Goal: Find specific page/section: Find specific page/section

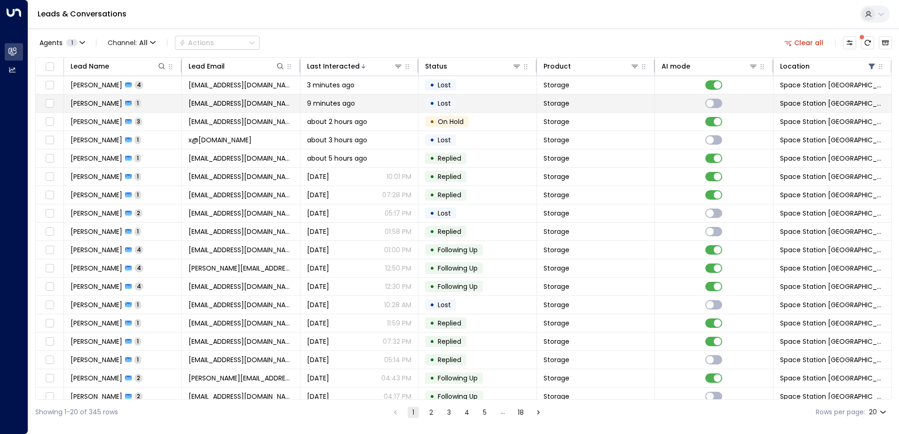
click at [295, 94] on td "[EMAIL_ADDRESS][DOMAIN_NAME]" at bounding box center [241, 103] width 118 height 18
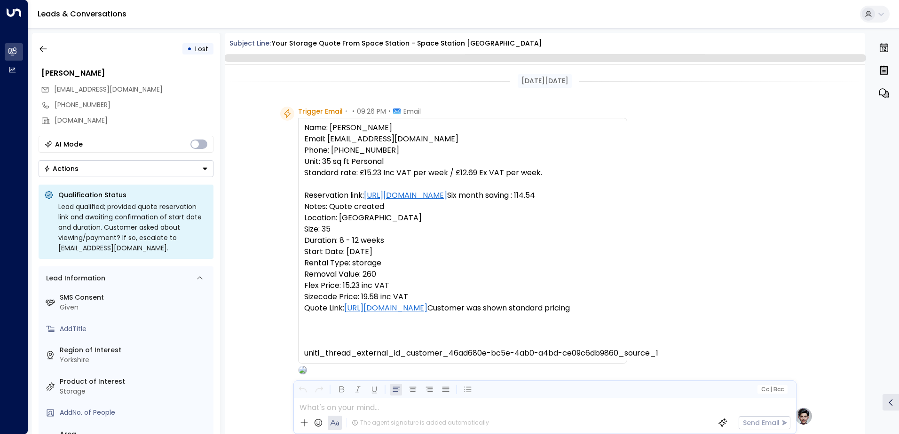
scroll to position [345, 0]
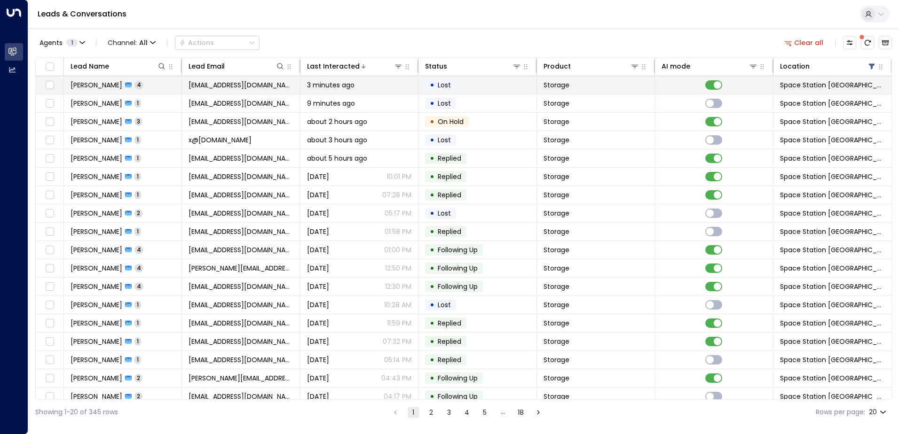
click at [334, 86] on span "3 minutes ago" at bounding box center [330, 84] width 47 height 9
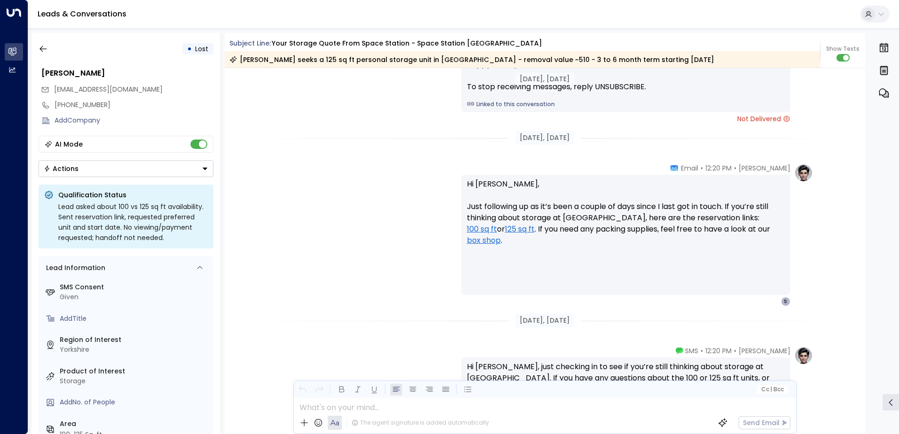
scroll to position [1000, 0]
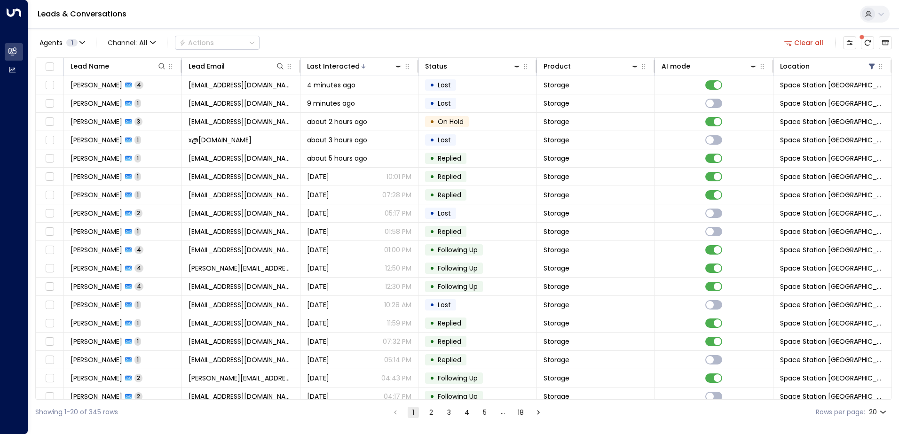
drag, startPoint x: 555, startPoint y: 0, endPoint x: 511, endPoint y: 38, distance: 58.4
click at [511, 38] on div "Agents 1 Channel: All Actions Clear all" at bounding box center [463, 43] width 857 height 20
